Goal: Check status: Check status

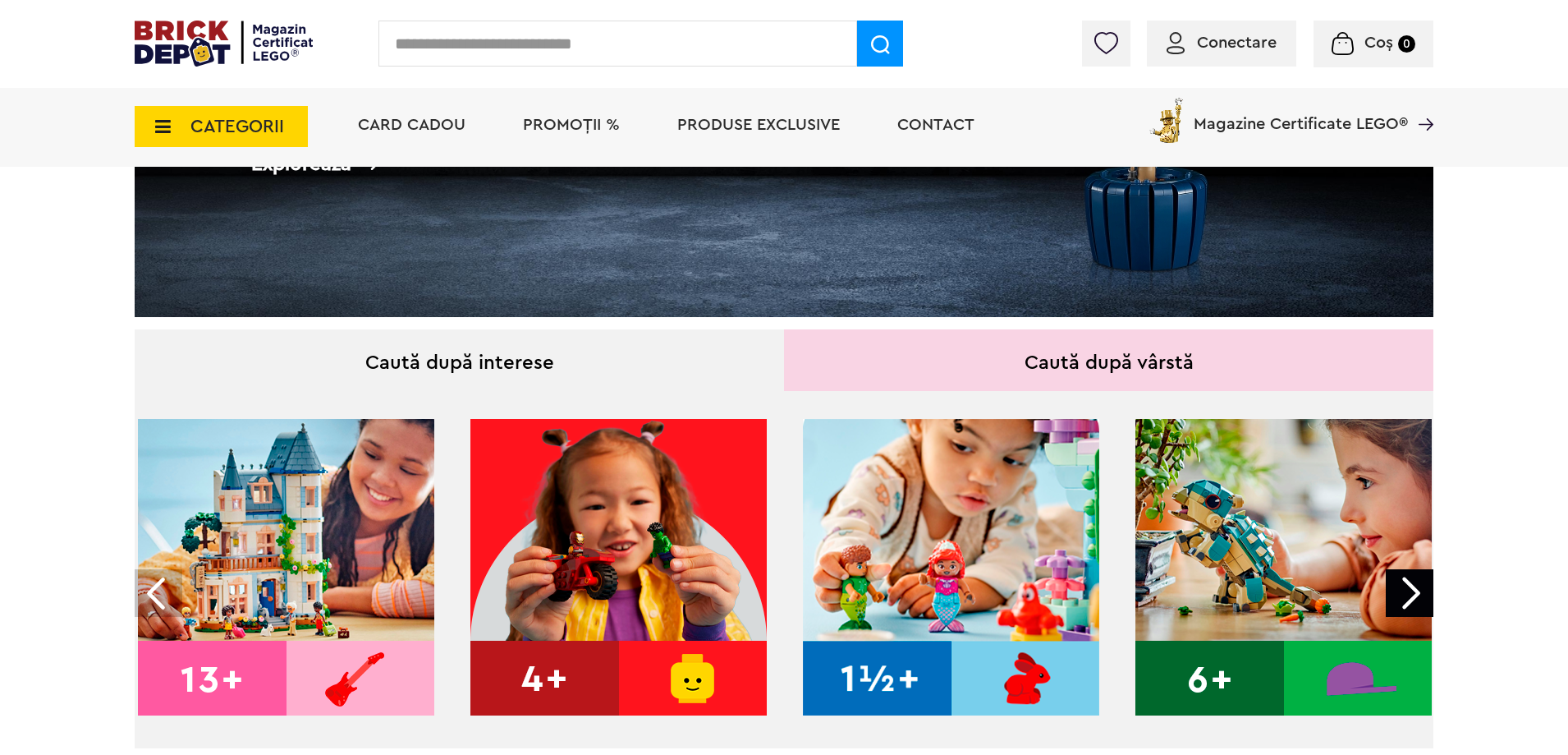
scroll to position [402, 0]
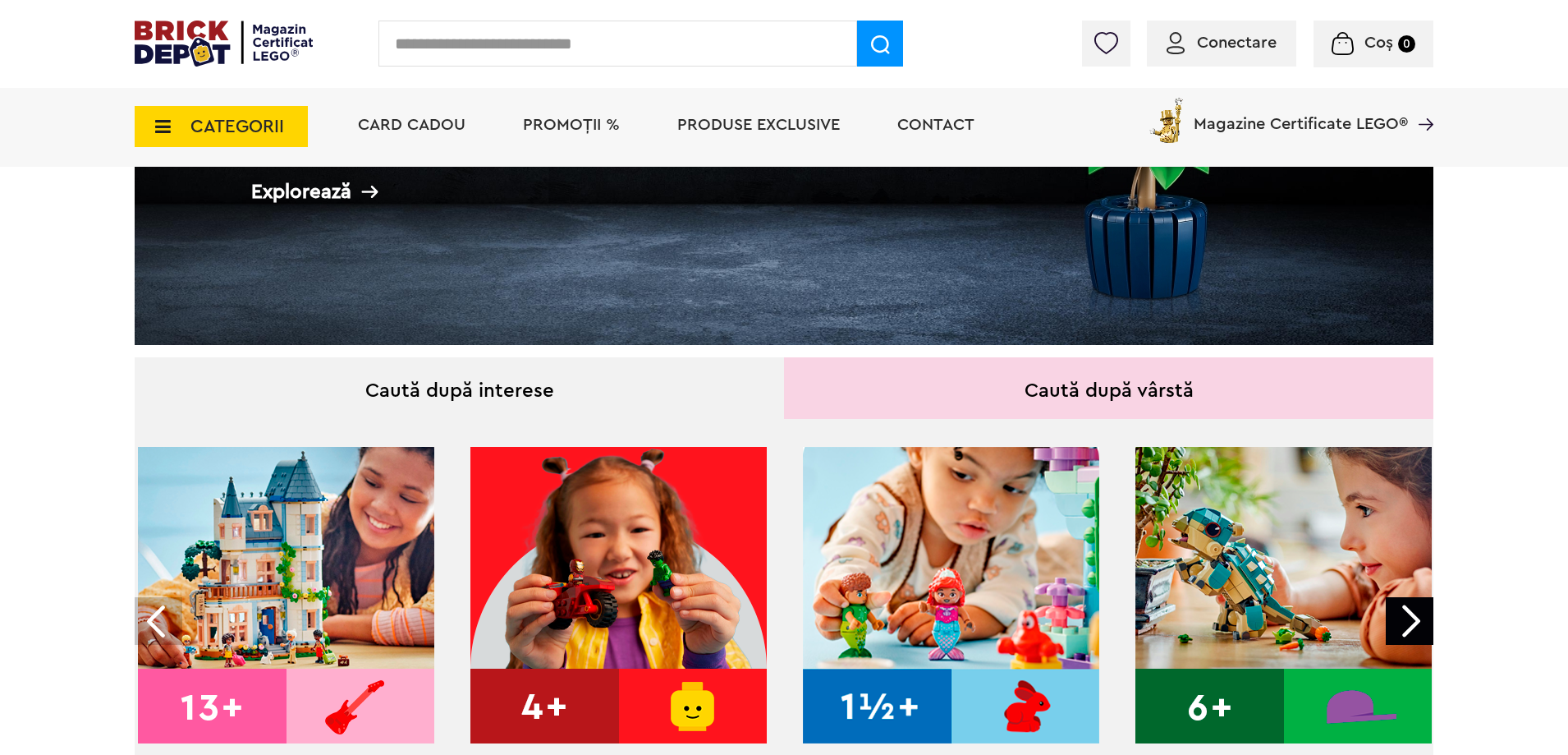
click at [1228, 29] on div "Conectare" at bounding box center [1221, 43] width 150 height 46
click at [1222, 50] on span "Conectare" at bounding box center [1236, 42] width 79 height 17
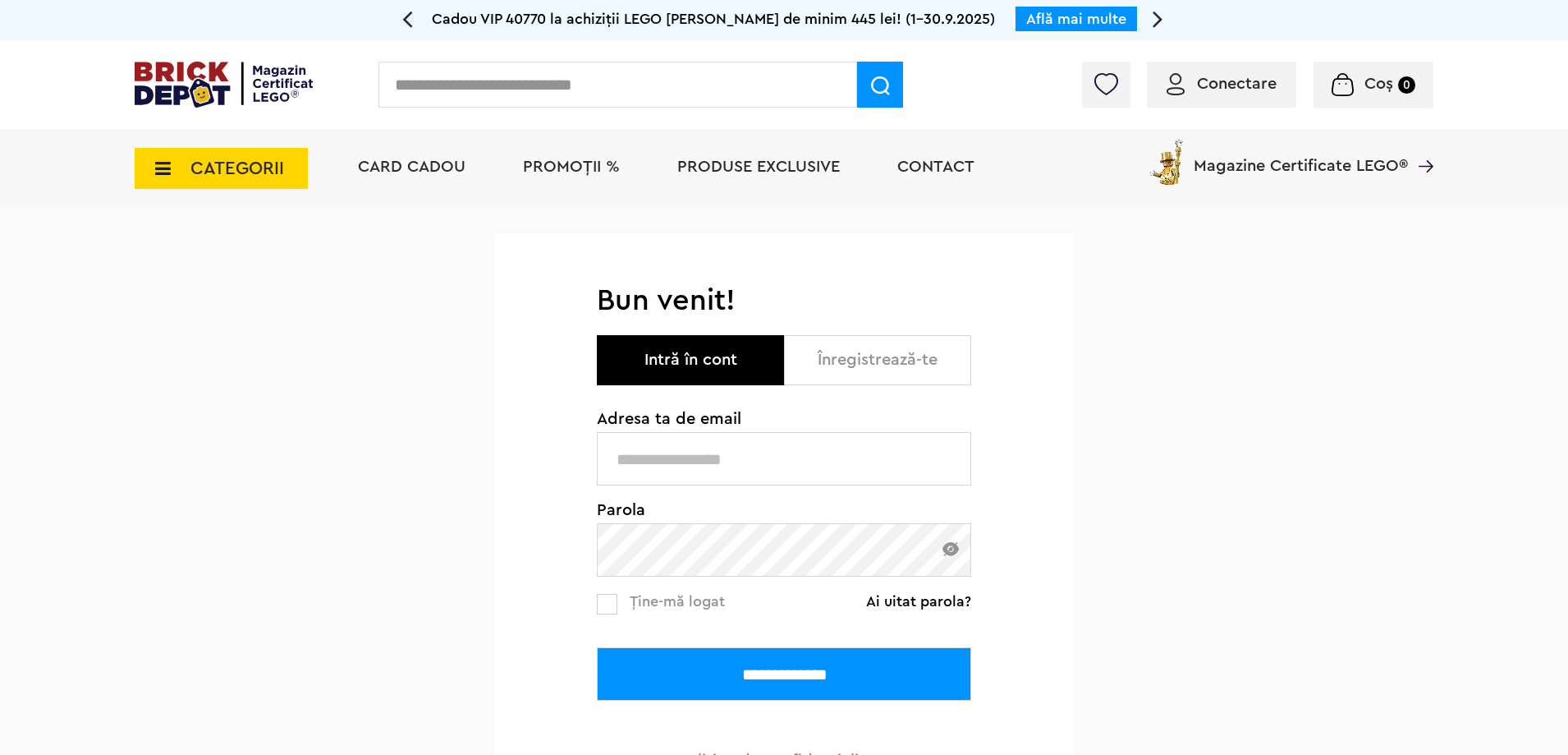
type input "**********"
click at [852, 687] on input "**********" at bounding box center [784, 674] width 374 height 54
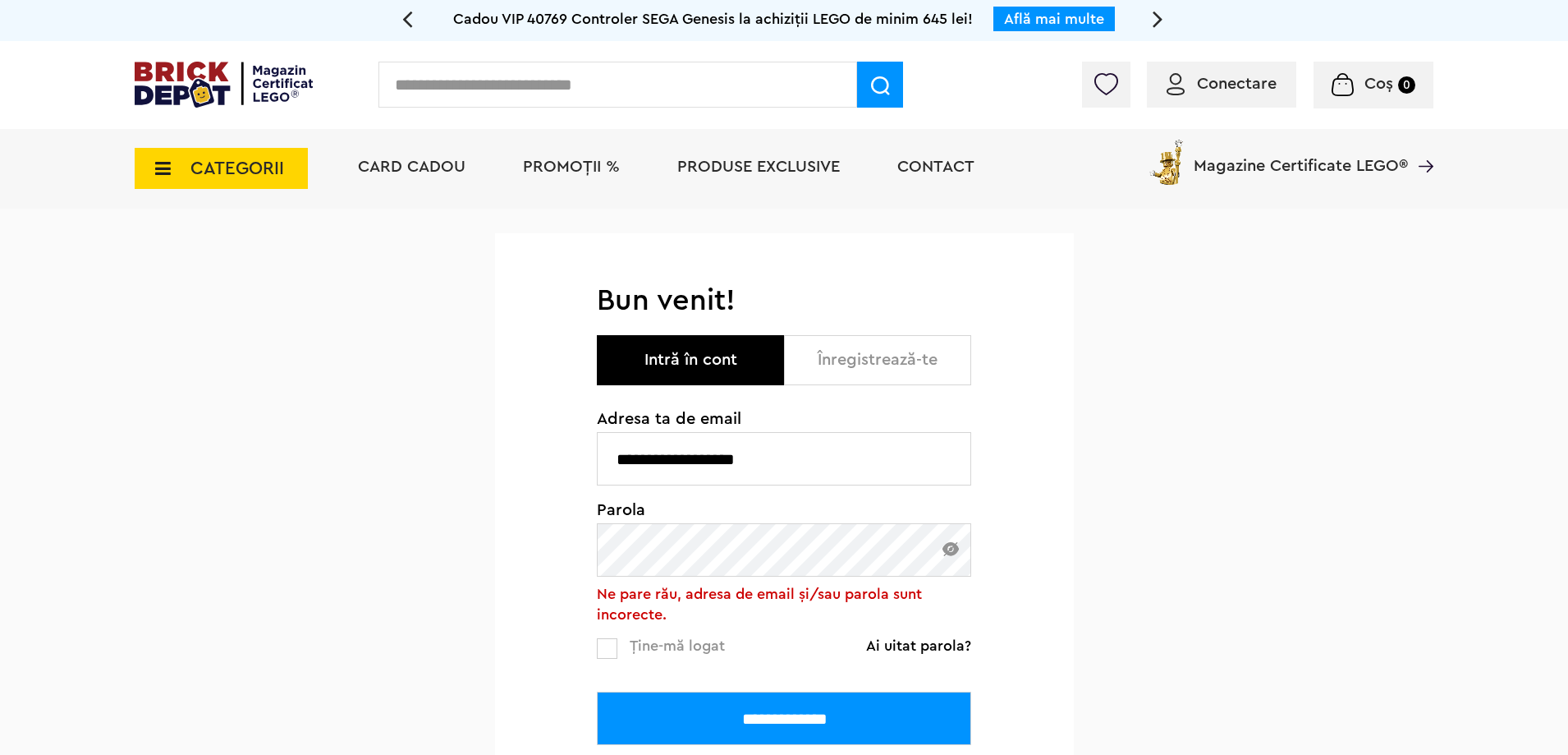
click at [776, 733] on input "**********" at bounding box center [784, 718] width 374 height 54
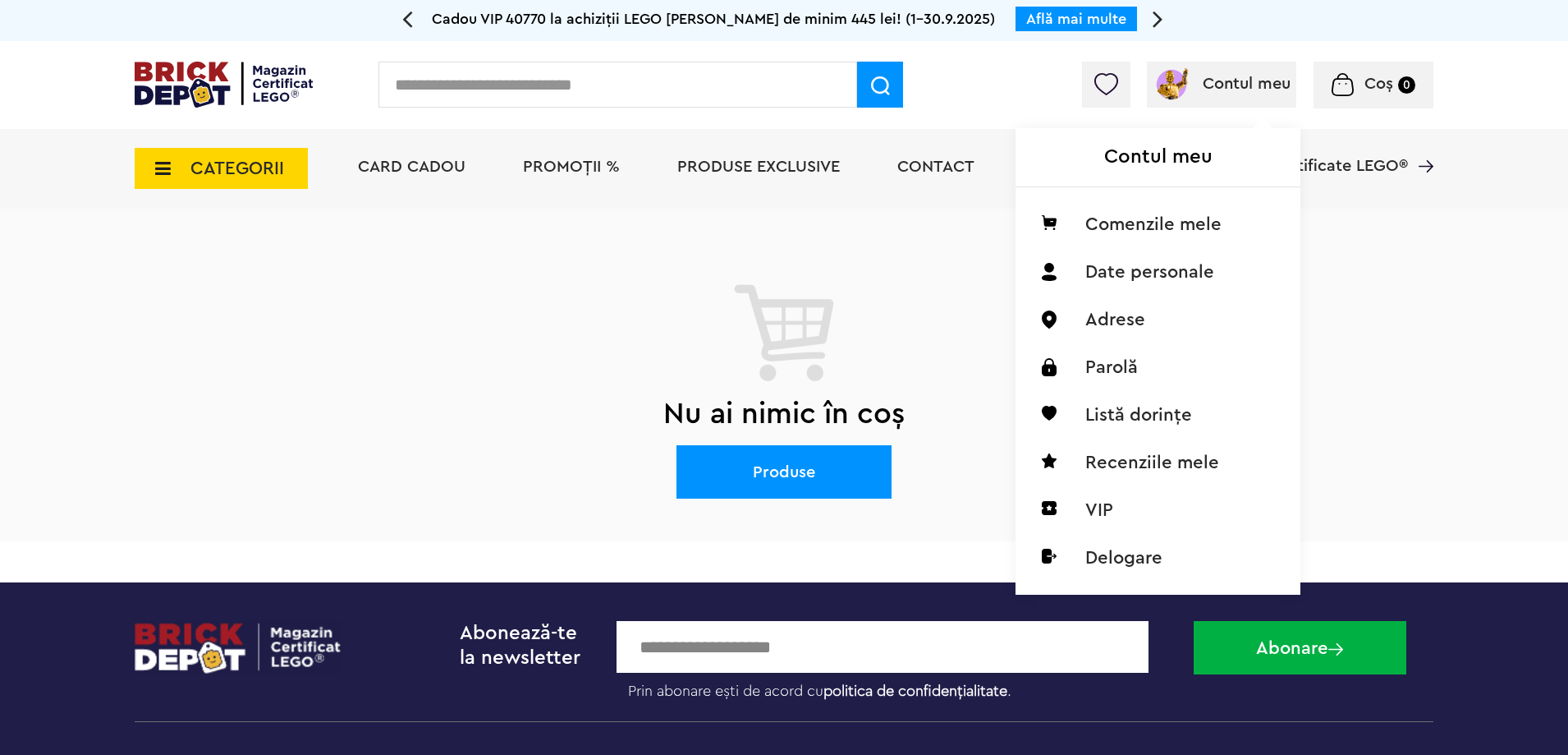
click at [1207, 107] on div "Contul meu Comenzile mele Date personale Adrese Parolă Listă dorințe Recenziile…" at bounding box center [1155, 338] width 281 height 506
click at [1143, 217] on li "Comenzile mele" at bounding box center [1157, 224] width 259 height 48
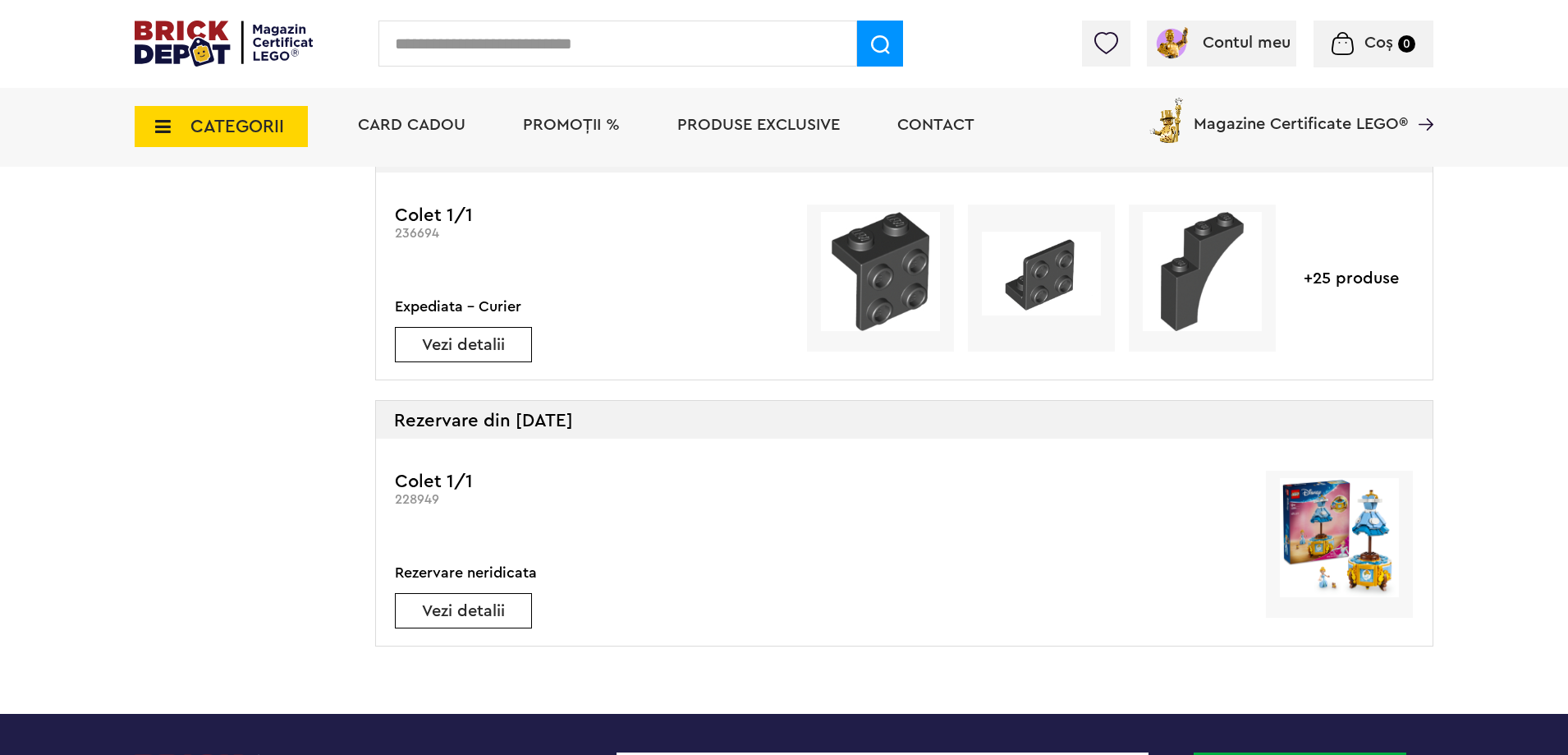
scroll to position [739, 0]
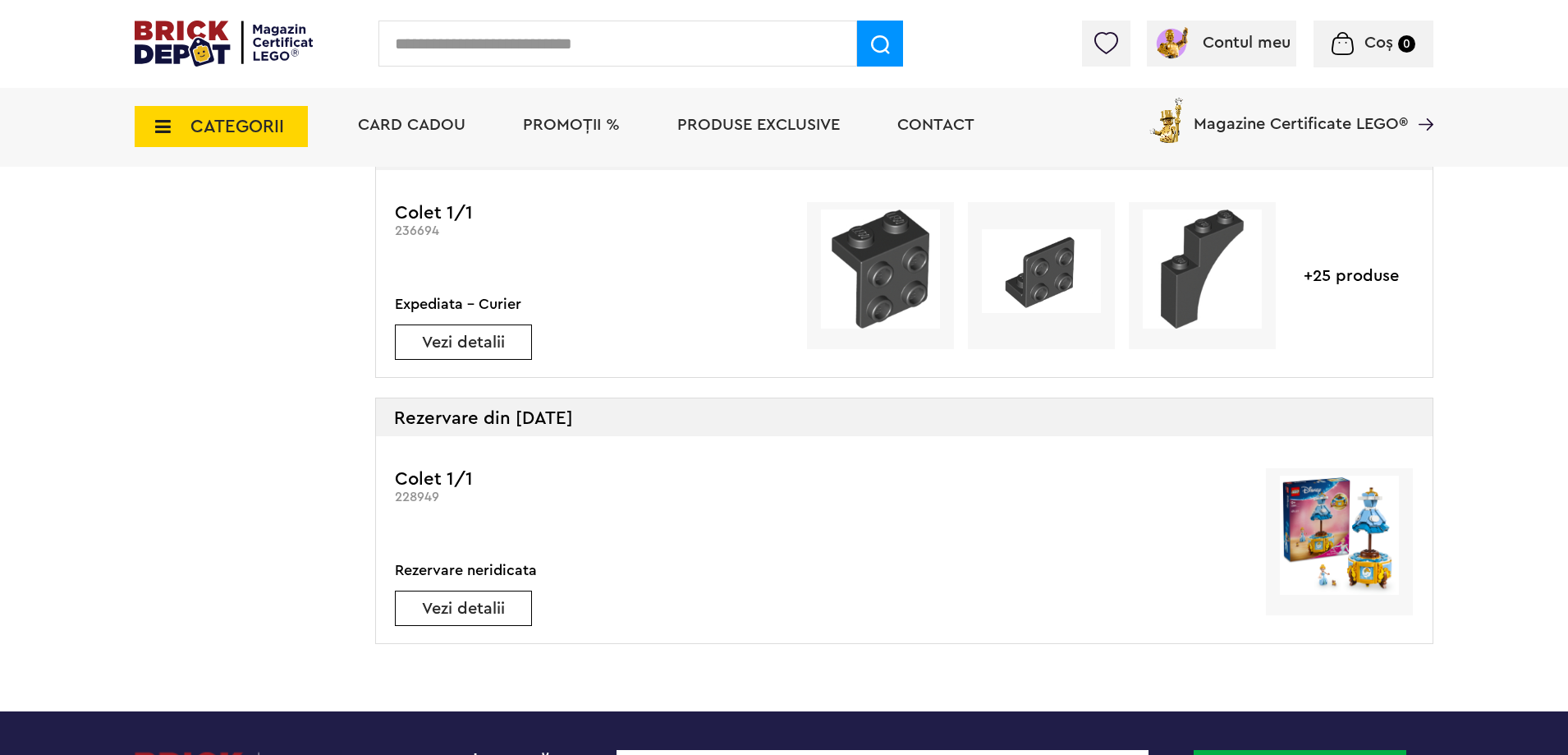
click at [475, 613] on link "Vezi detalii" at bounding box center [463, 608] width 136 height 17
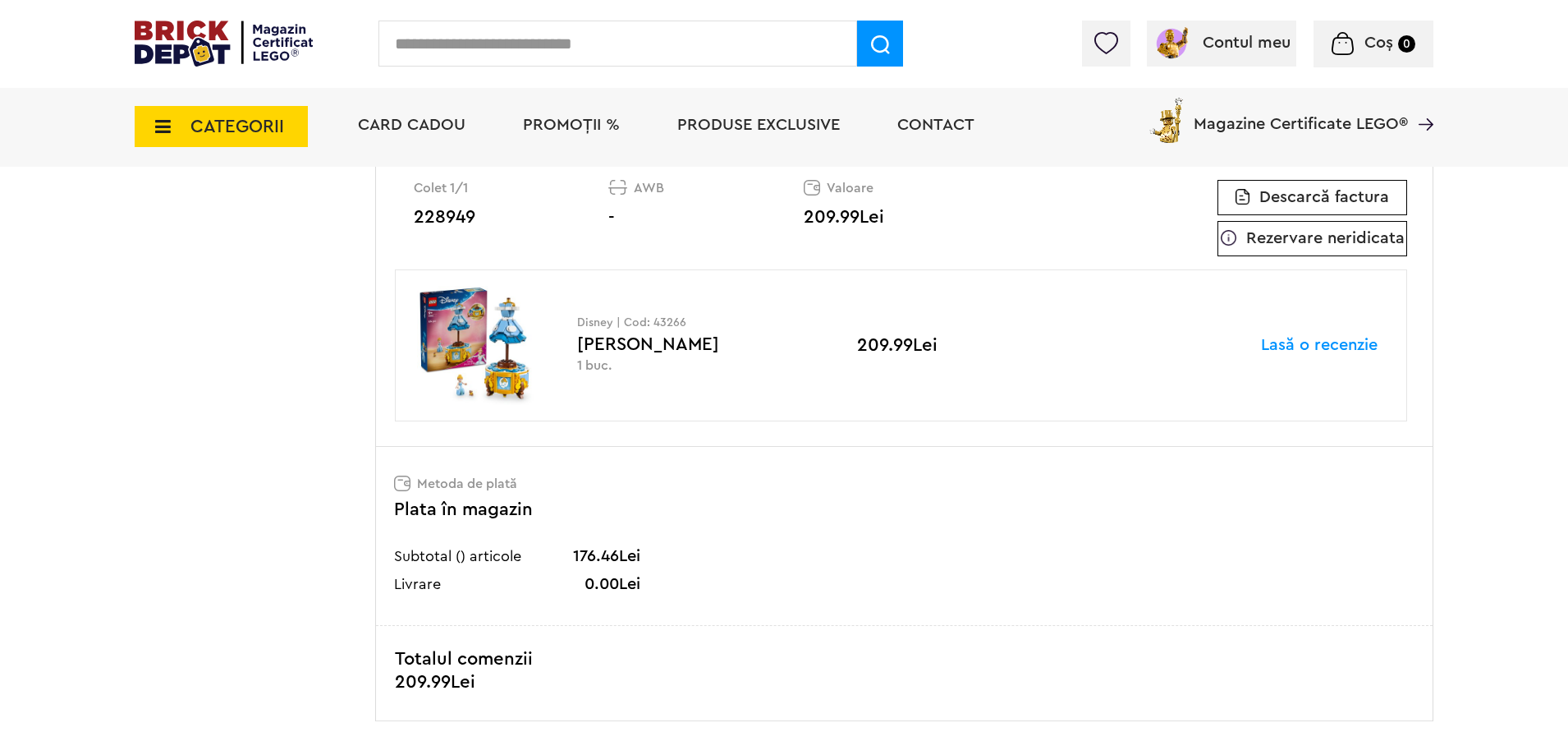
scroll to position [493, 0]
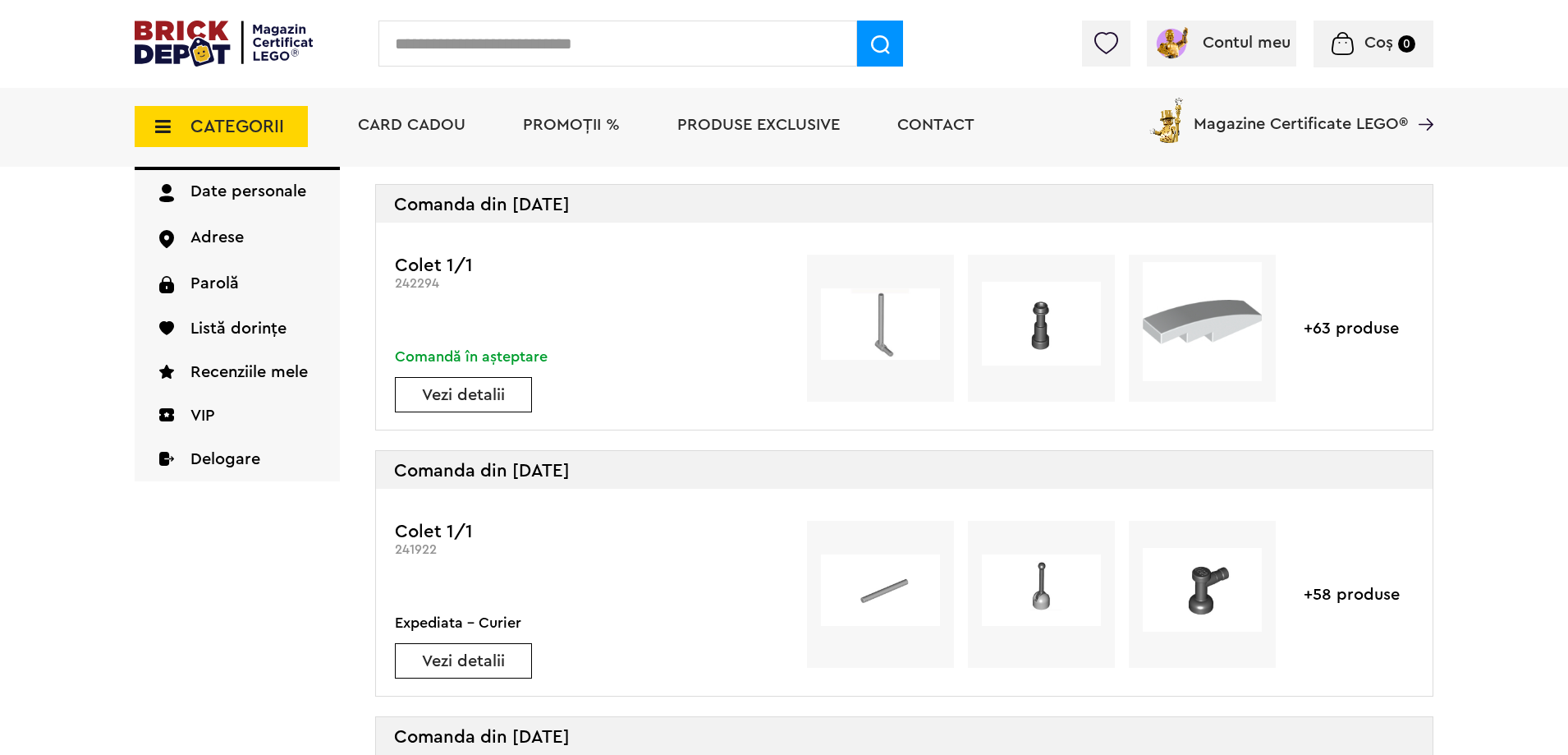
scroll to position [164, 0]
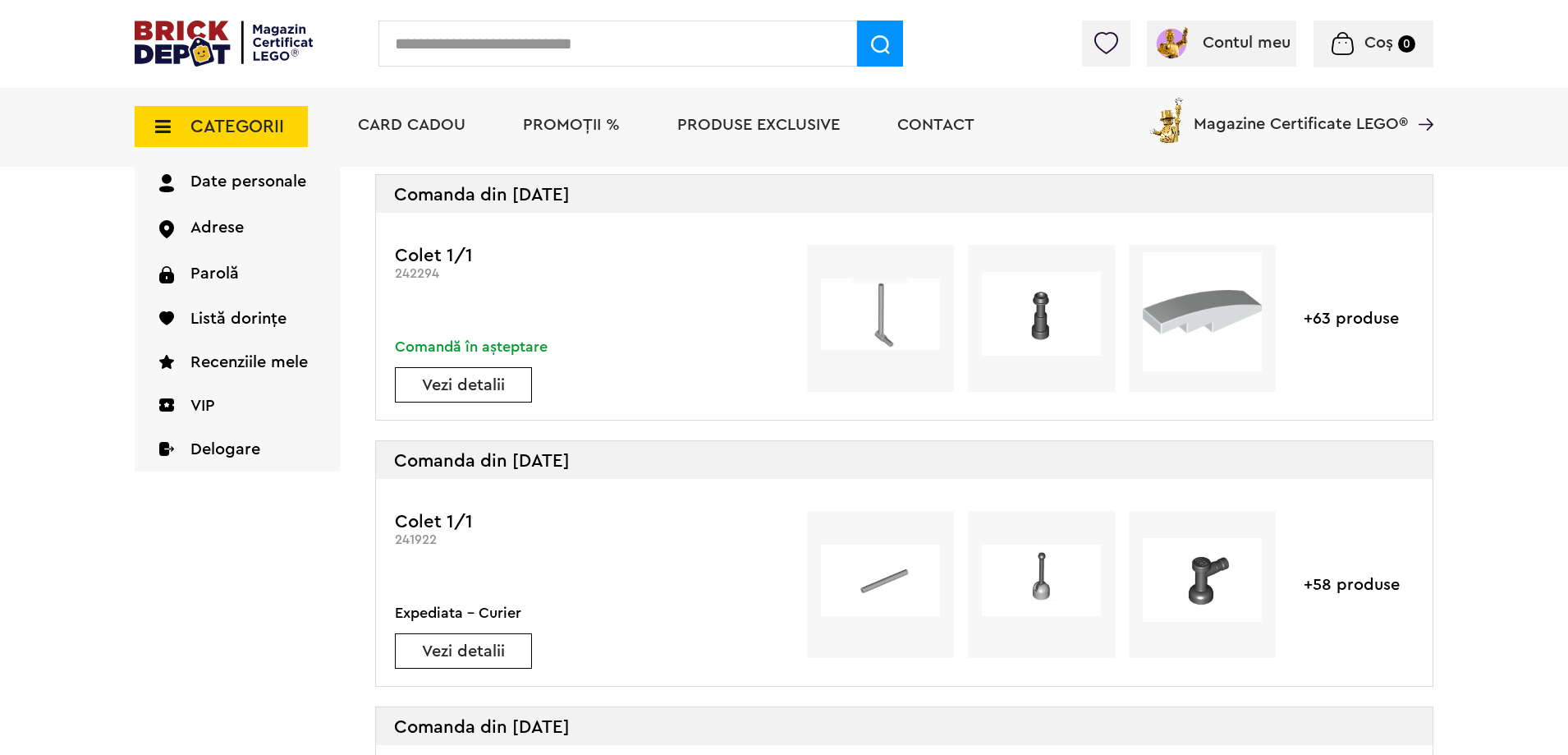
click at [500, 388] on link "Vezi detalii" at bounding box center [463, 384] width 136 height 17
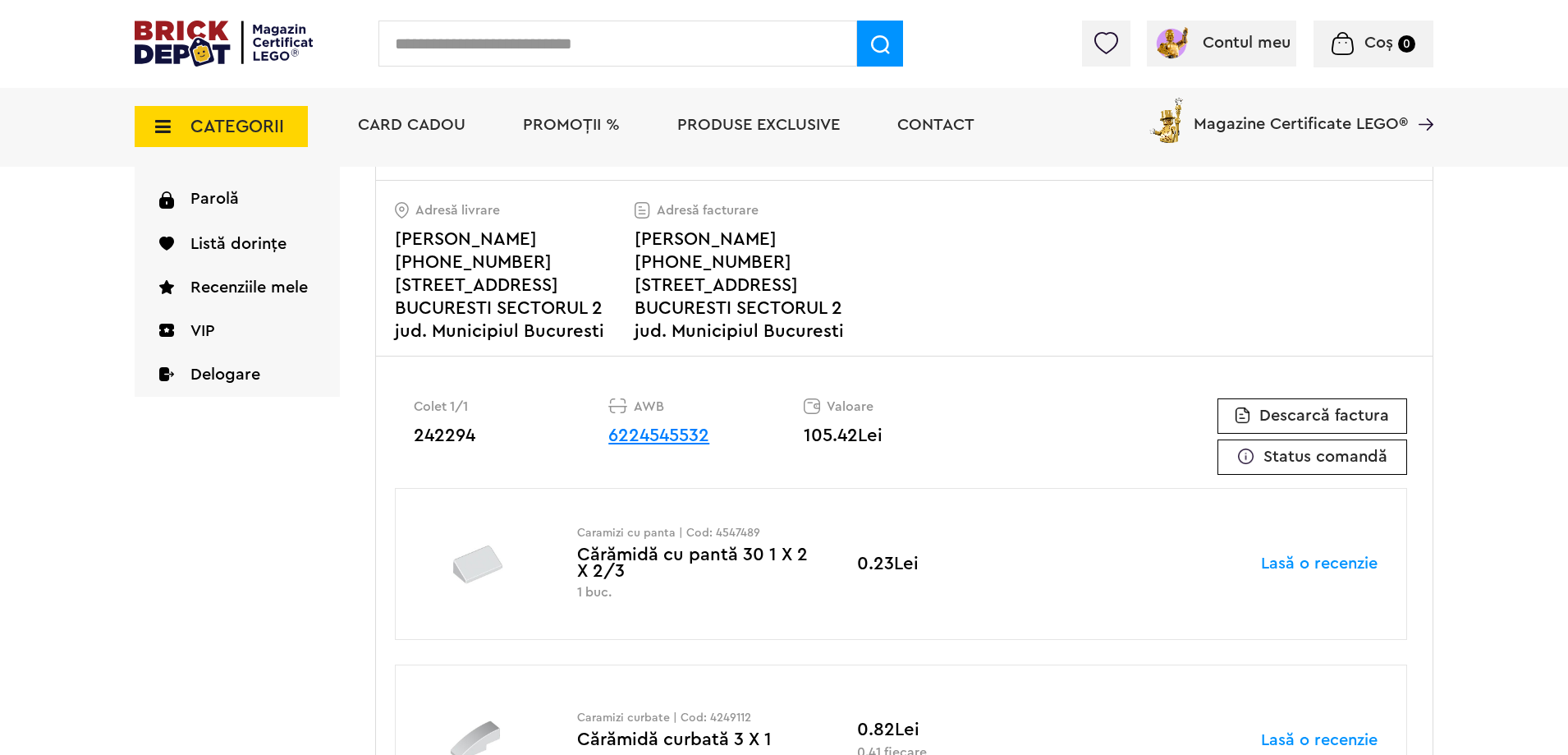
scroll to position [288, 0]
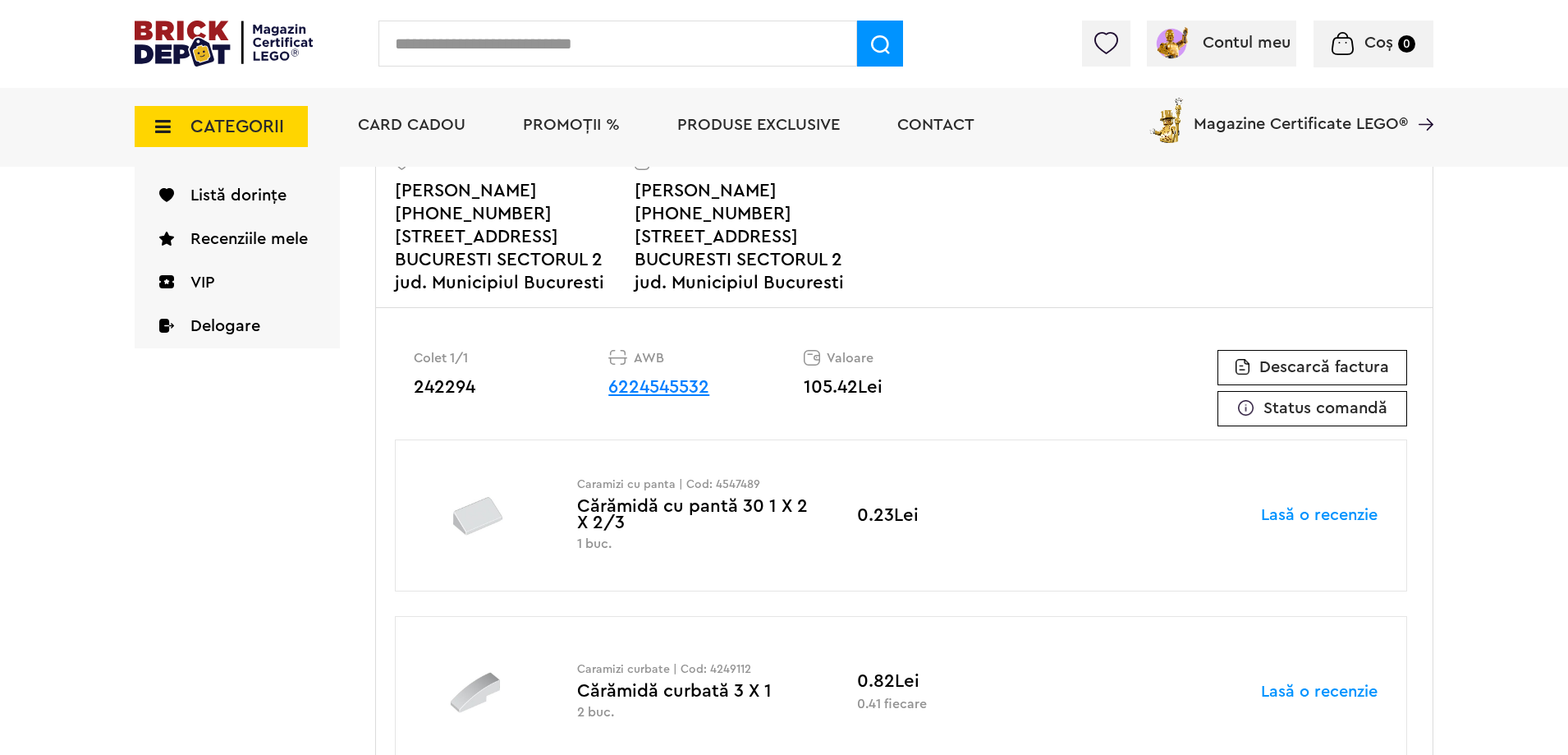
click at [685, 385] on link "6224545532" at bounding box center [658, 386] width 101 height 18
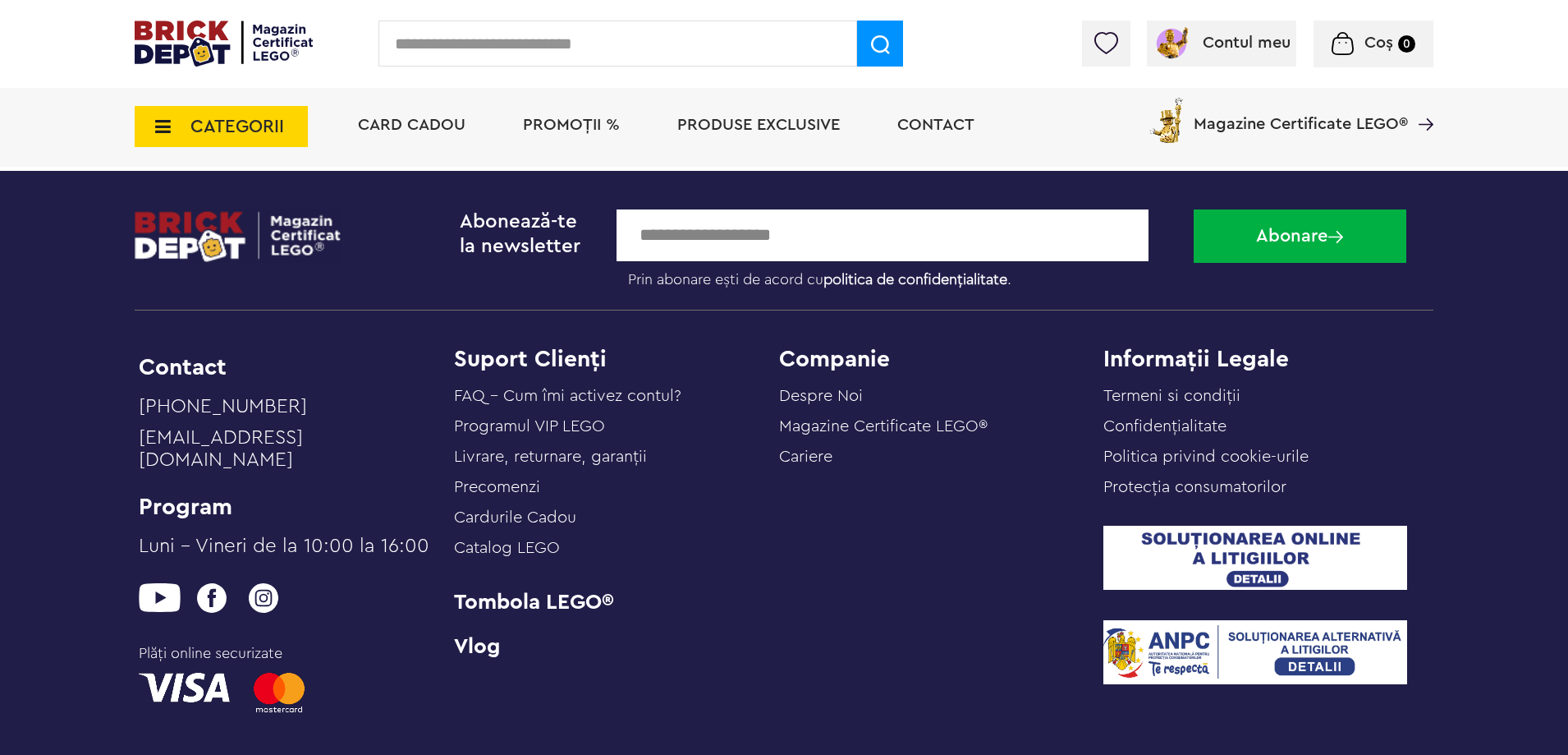
scroll to position [12922, 0]
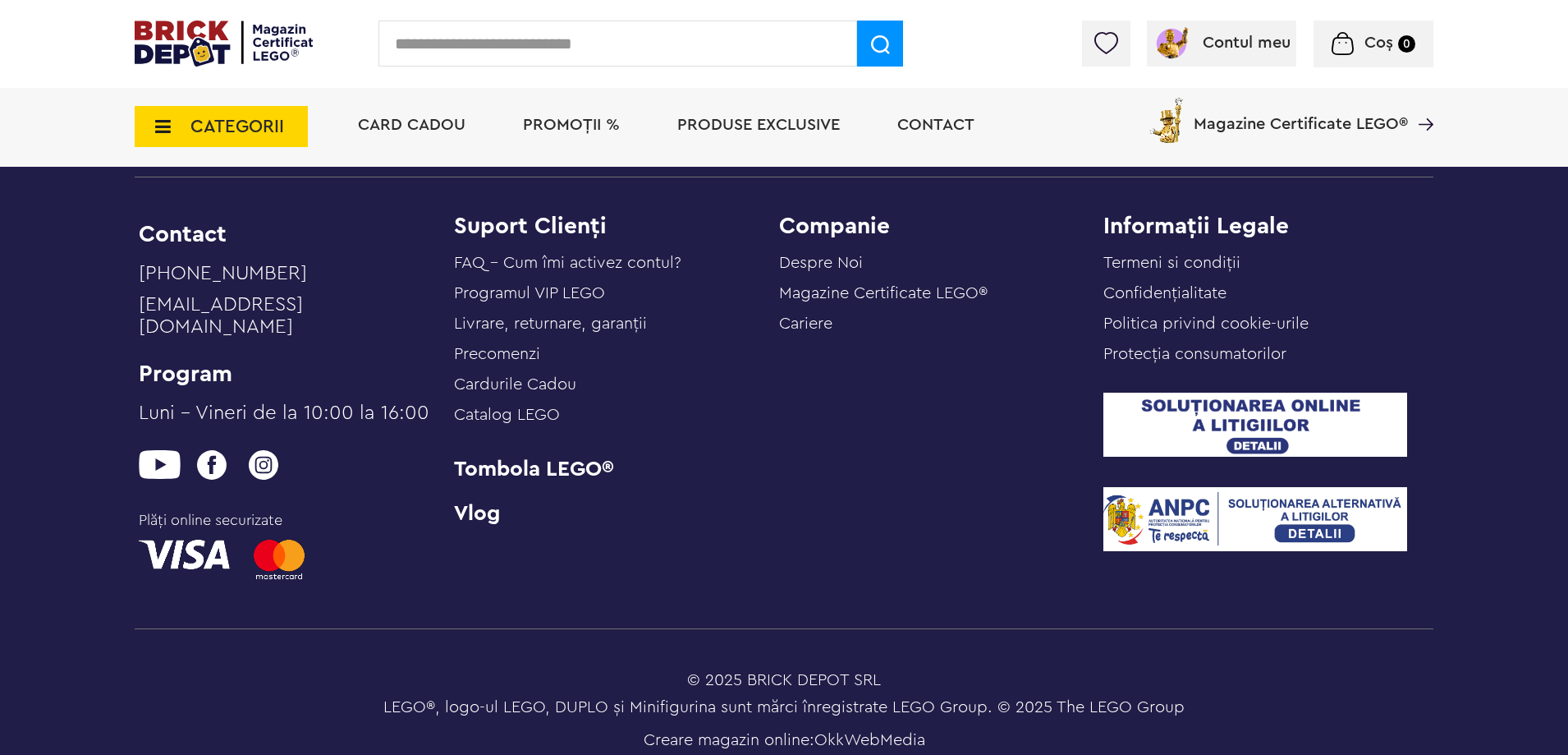
click at [182, 44] on img at bounding box center [224, 43] width 178 height 46
